Goal: Information Seeking & Learning: Learn about a topic

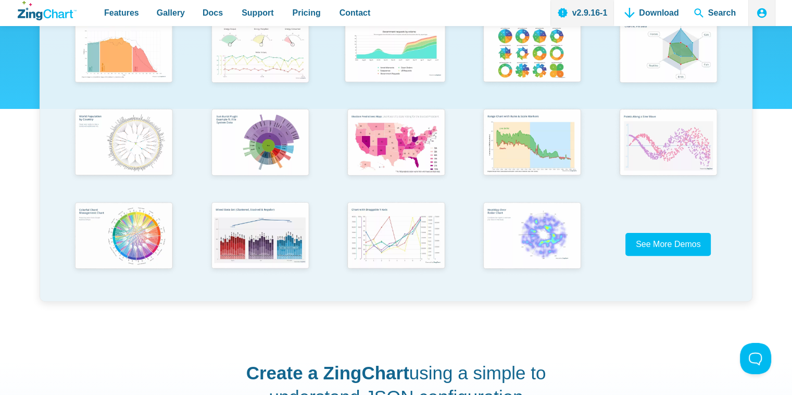
scroll to position [260, 0]
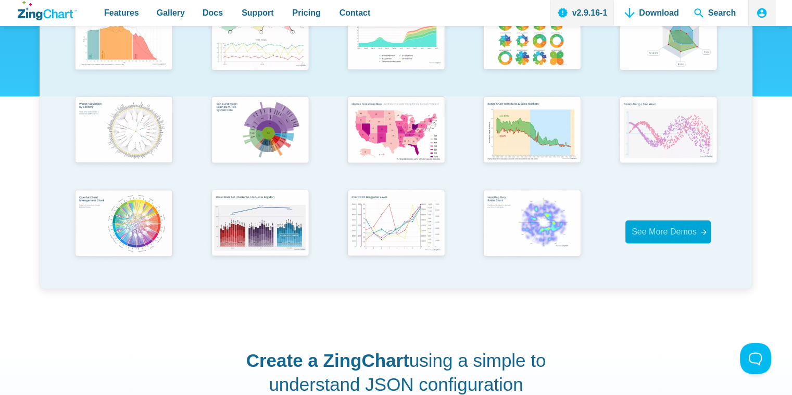
click at [667, 227] on span "See More Demos" at bounding box center [663, 231] width 65 height 9
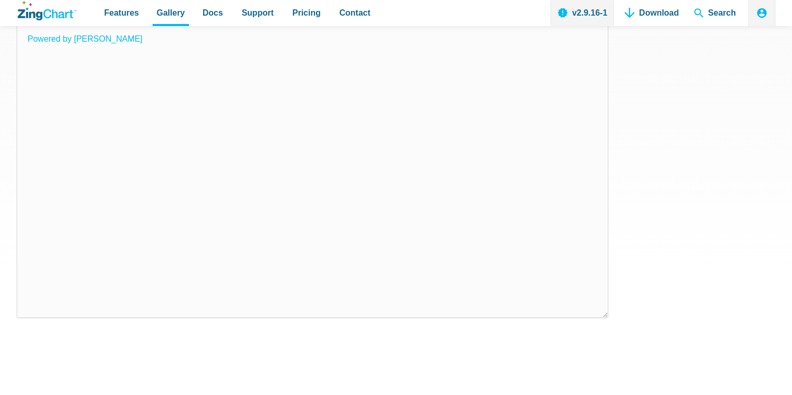
scroll to position [16, 0]
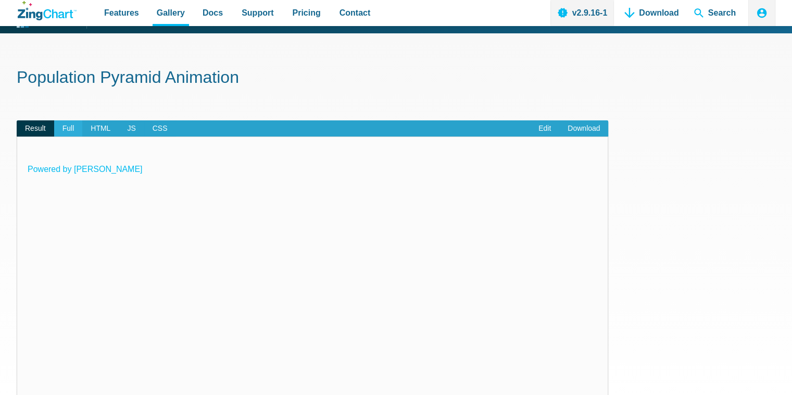
click at [67, 131] on span "Full" at bounding box center [68, 128] width 29 height 17
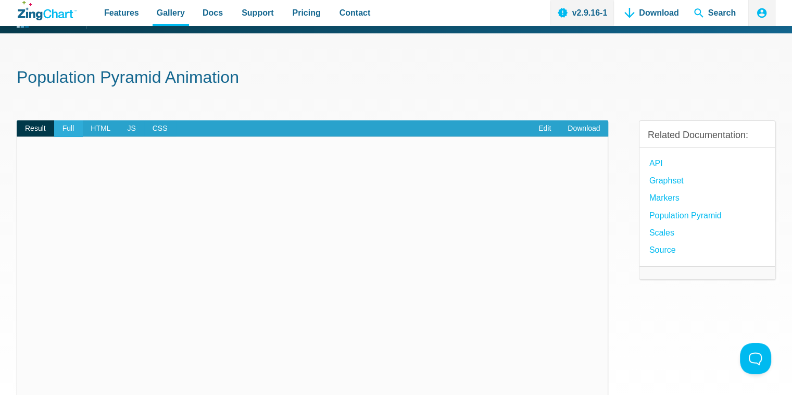
click at [67, 130] on span "Full" at bounding box center [68, 128] width 29 height 17
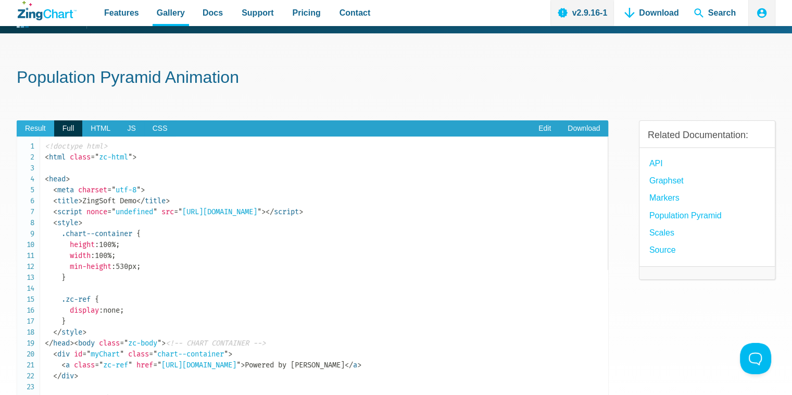
click at [40, 131] on span "Result" at bounding box center [35, 128] width 37 height 17
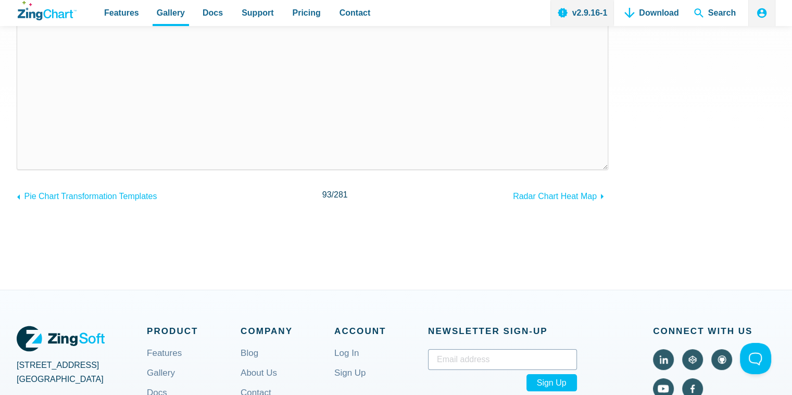
scroll to position [276, 0]
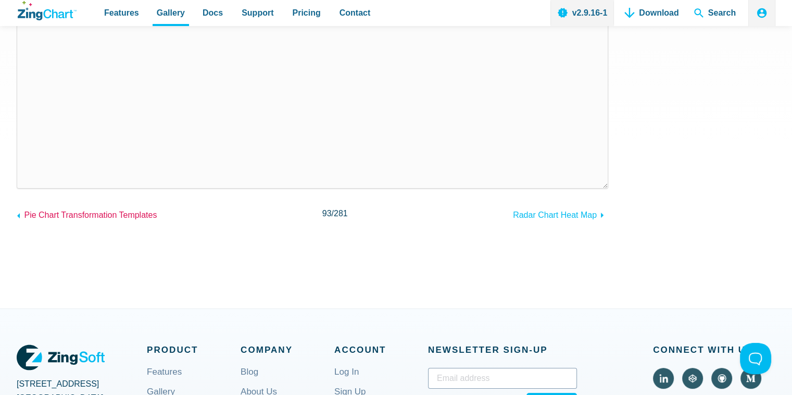
click at [107, 215] on span "Pie Chart Transformation Templates" at bounding box center [90, 214] width 133 height 9
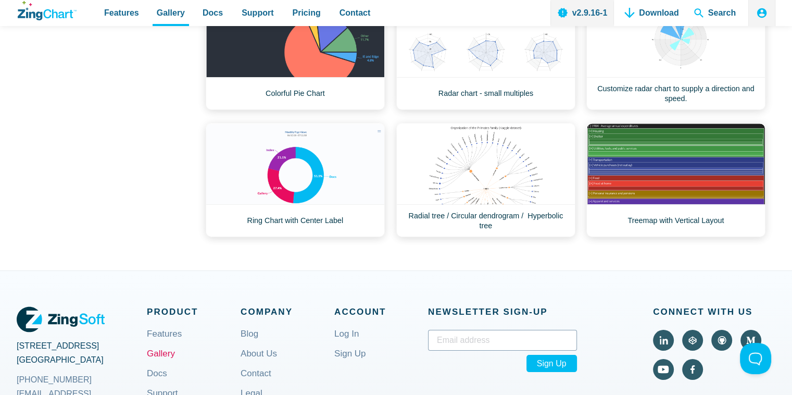
scroll to position [434, 0]
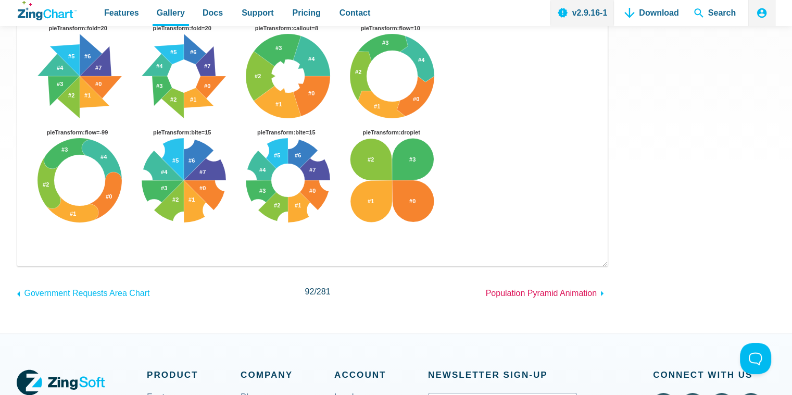
click at [539, 294] on span "Population Pyramid Animation" at bounding box center [541, 292] width 111 height 9
